Goal: Check status

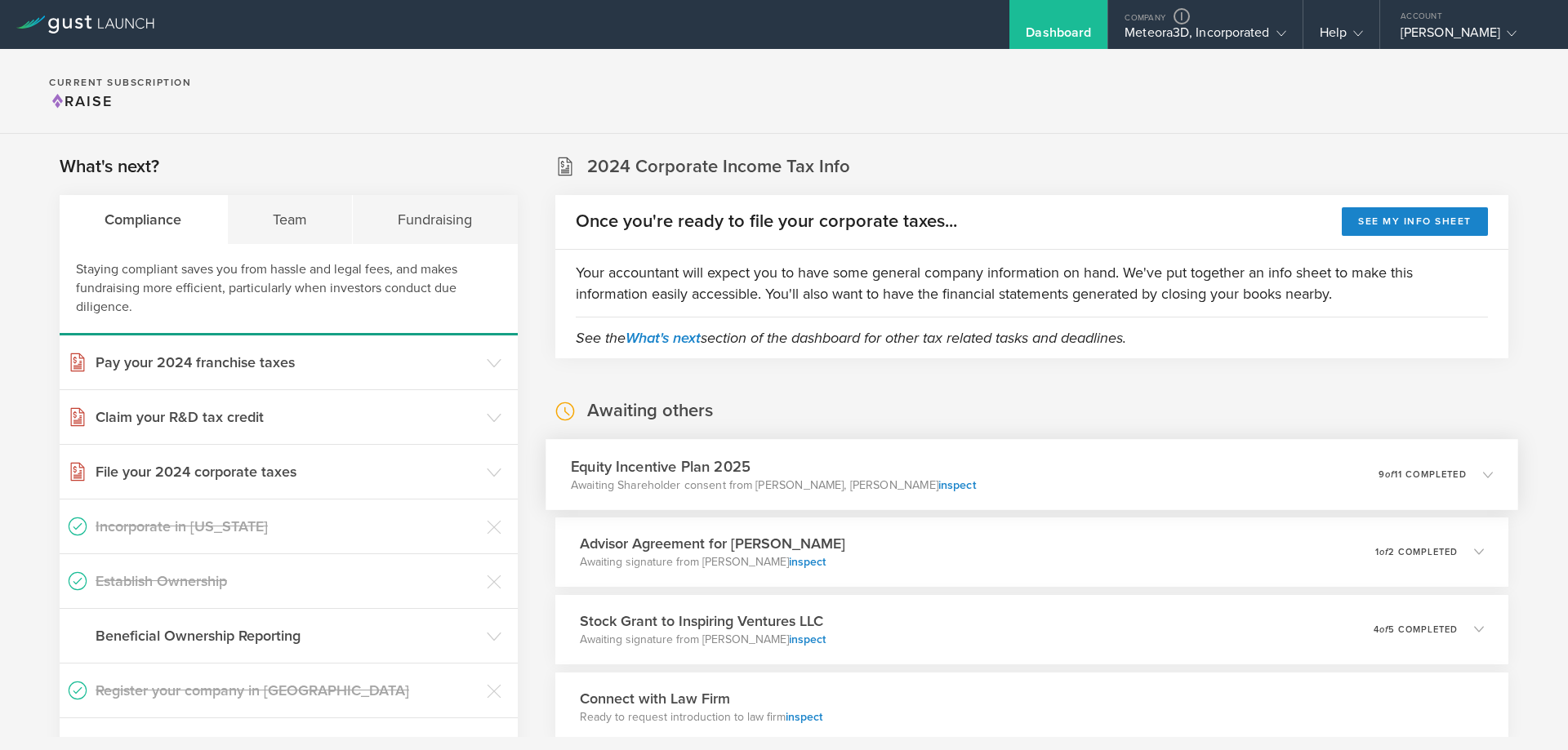
click at [1451, 479] on p "9 of 11 completed" at bounding box center [1421, 473] width 88 height 9
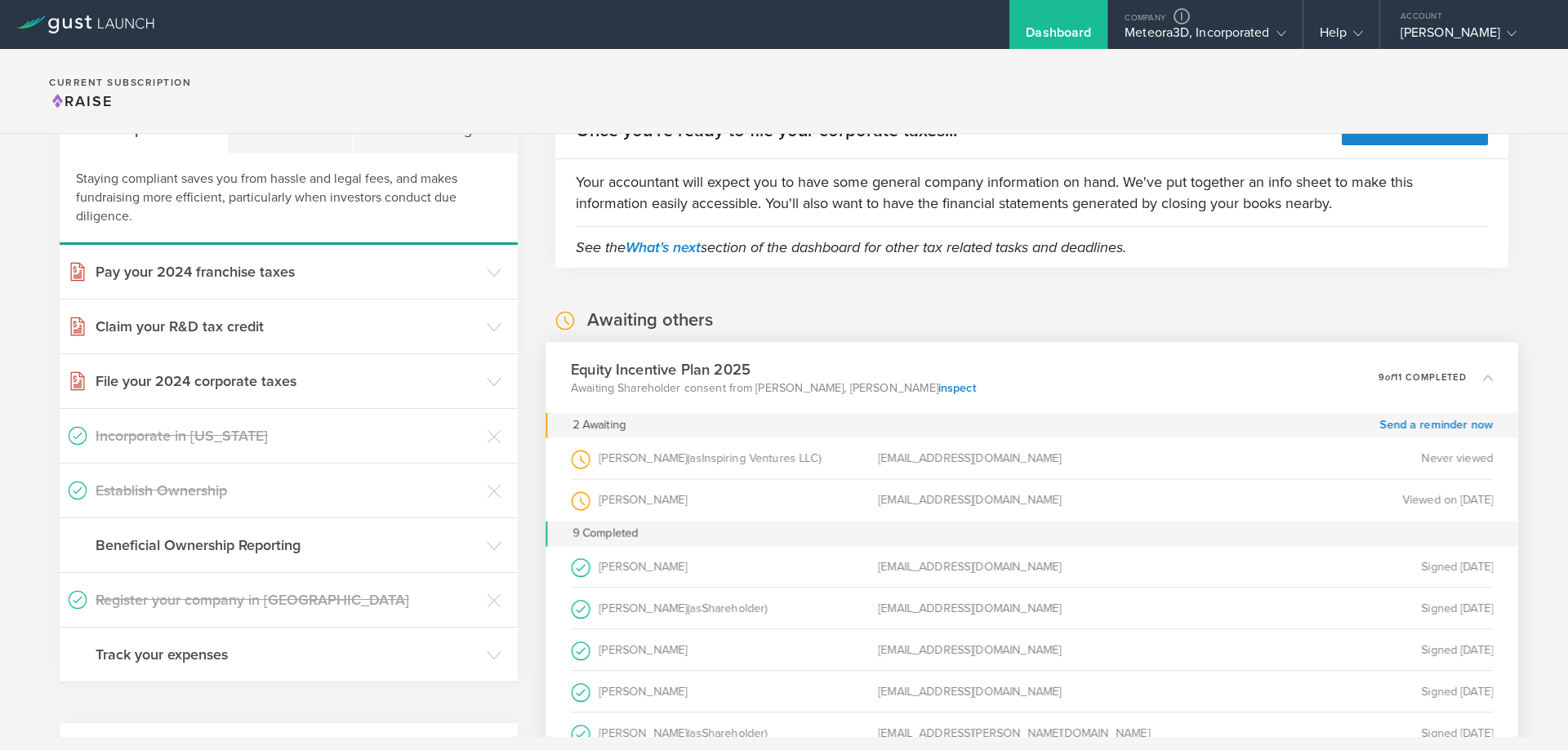
scroll to position [82, 0]
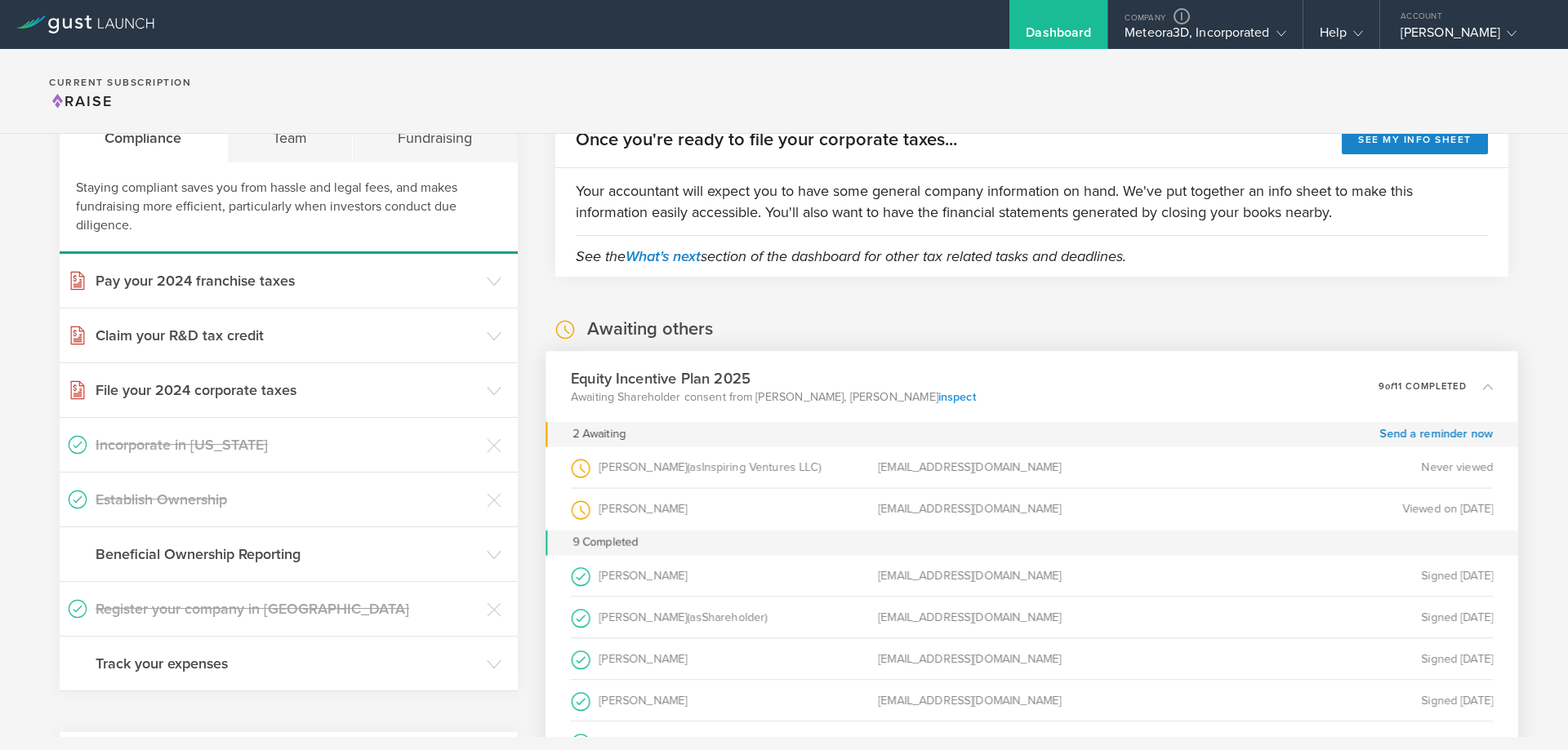
click at [937, 390] on link "inspect" at bounding box center [956, 397] width 38 height 14
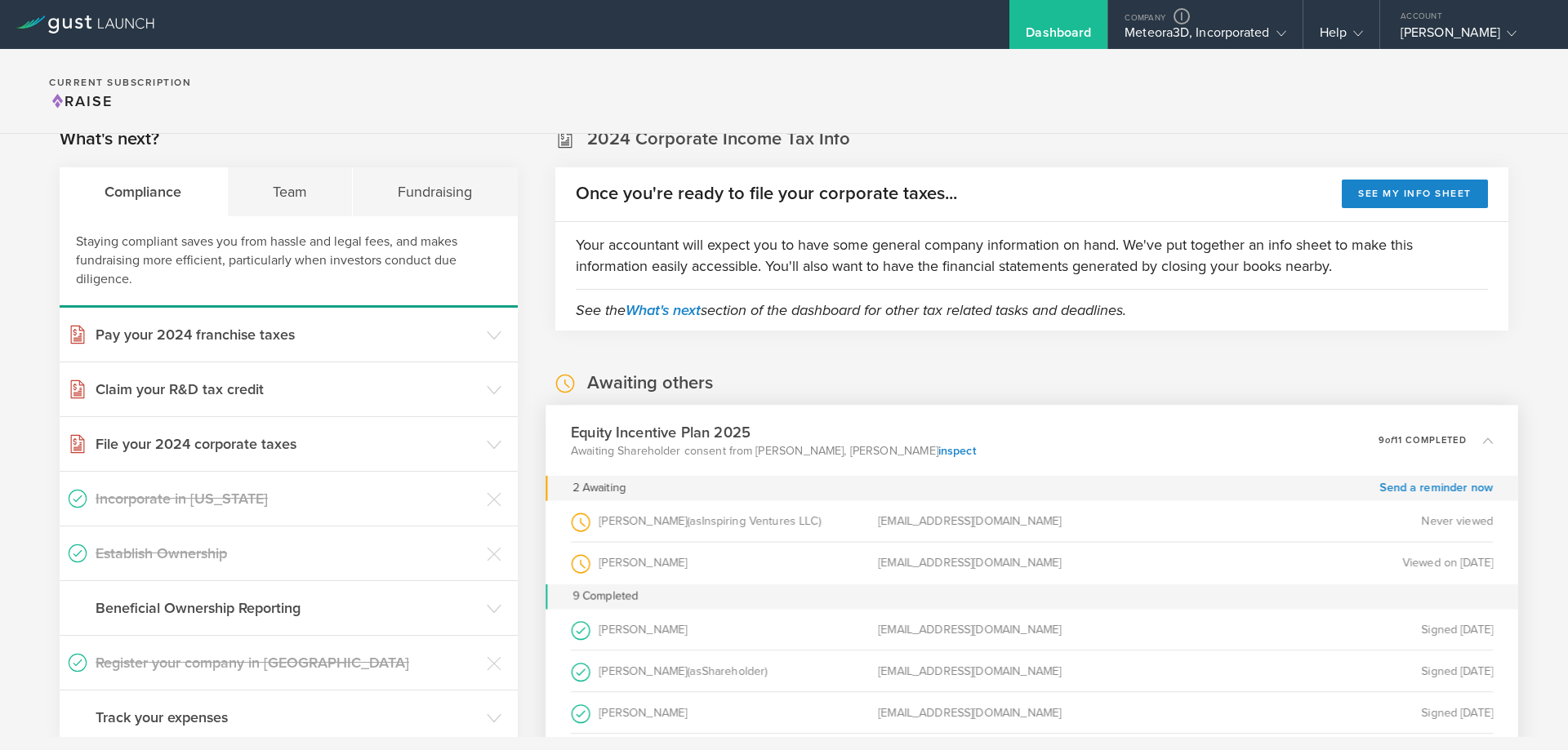
scroll to position [0, 0]
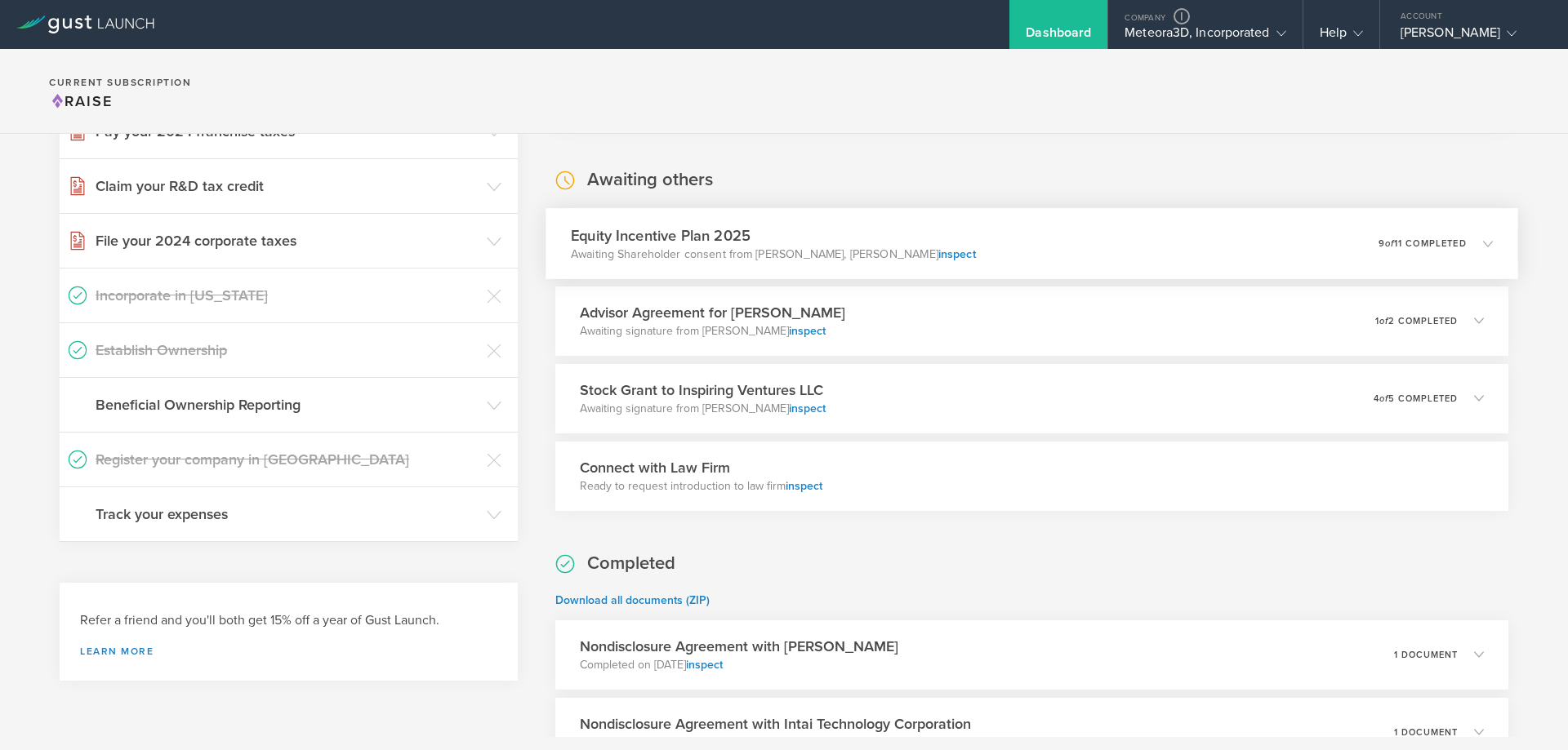
scroll to position [245, 0]
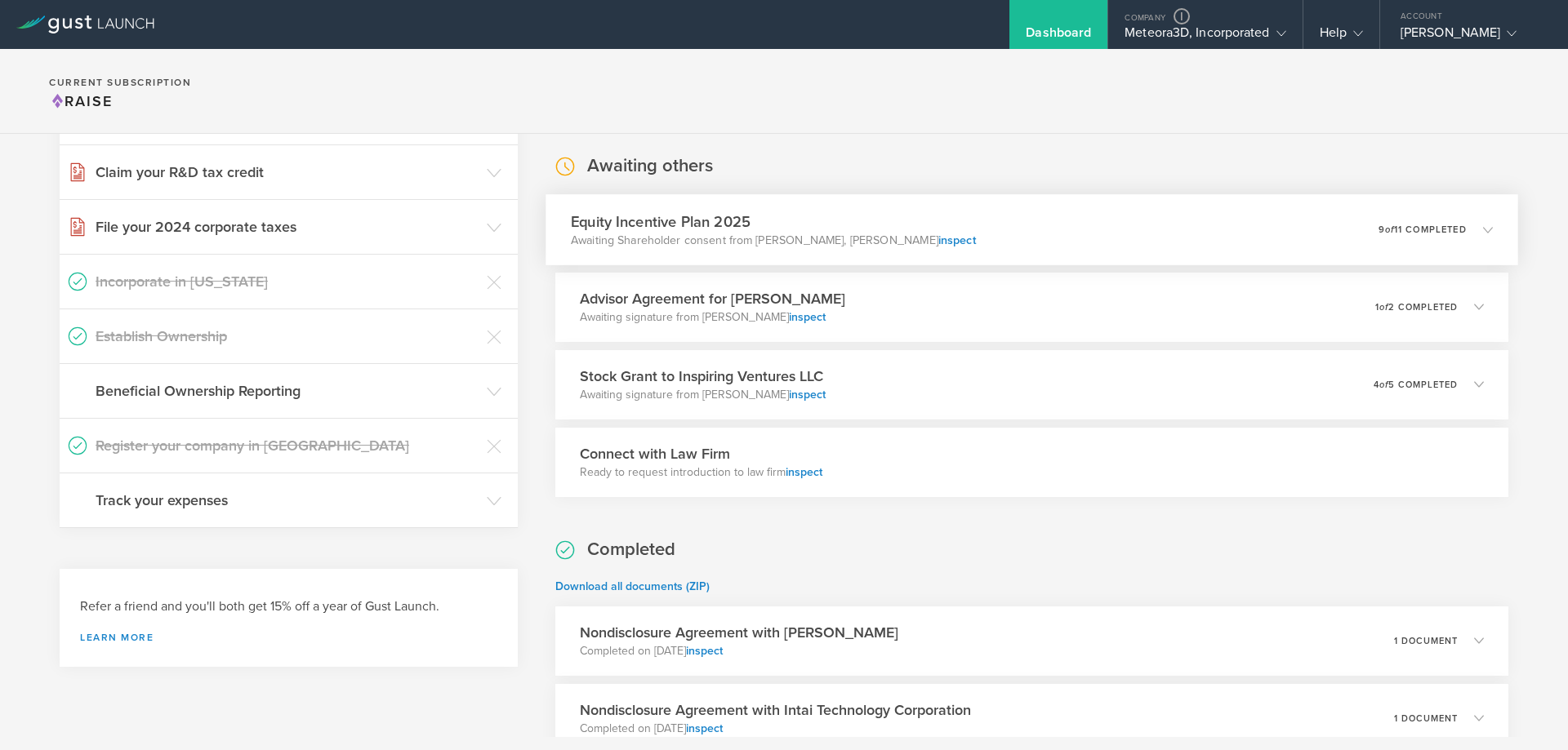
click at [1123, 224] on div "Equity Incentive Plan 2025 Awaiting Shareholder consent from [PERSON_NAME], [PE…" at bounding box center [1031, 230] width 973 height 71
